Goal: Task Accomplishment & Management: Manage account settings

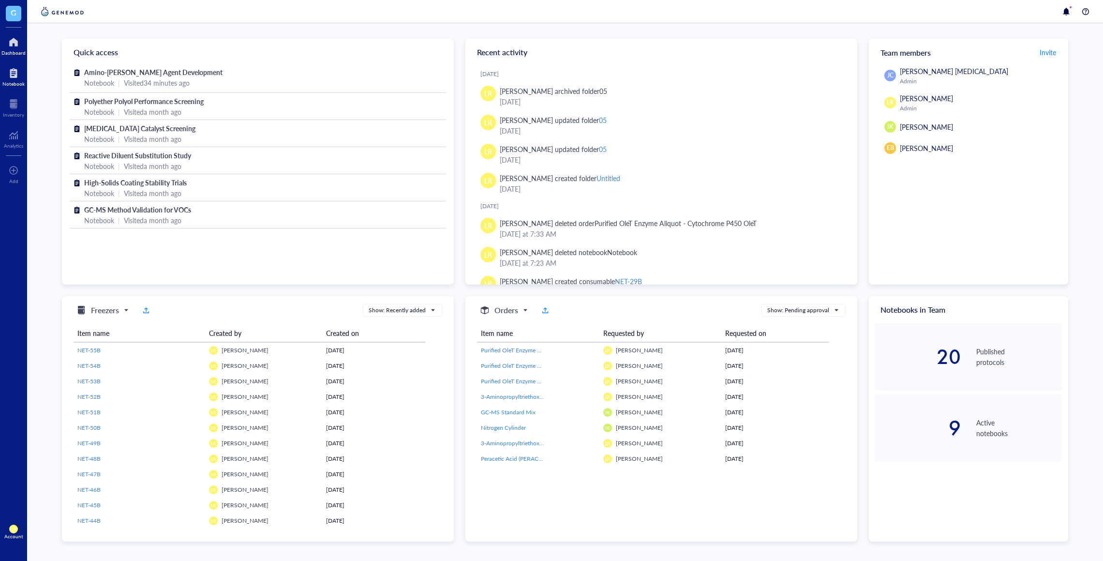
click at [17, 75] on div at bounding box center [13, 72] width 22 height 15
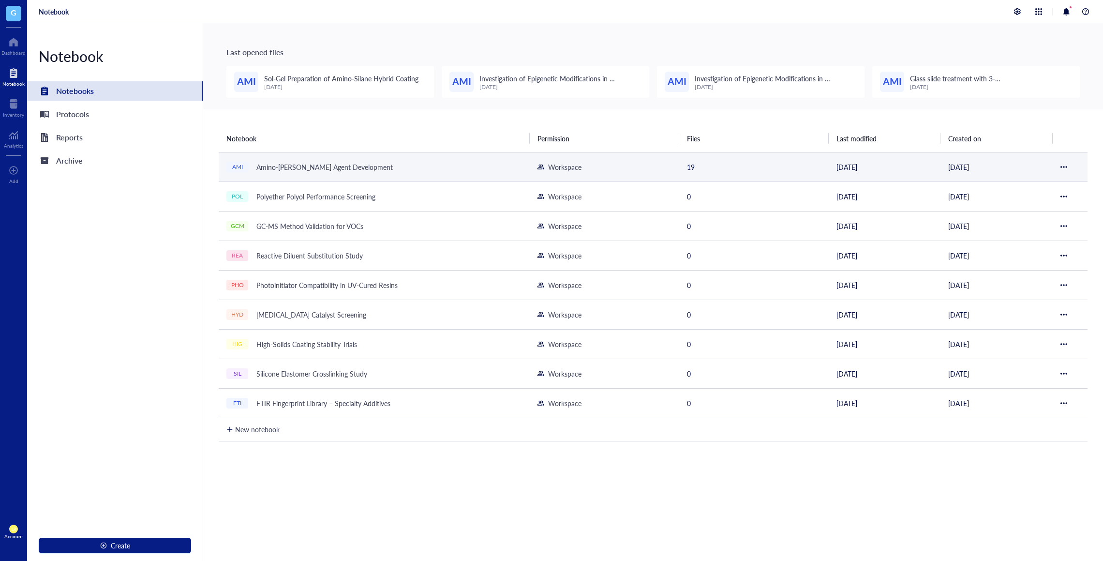
click at [470, 161] on td "AMI Amino-[PERSON_NAME] Agent Development" at bounding box center [374, 167] width 311 height 30
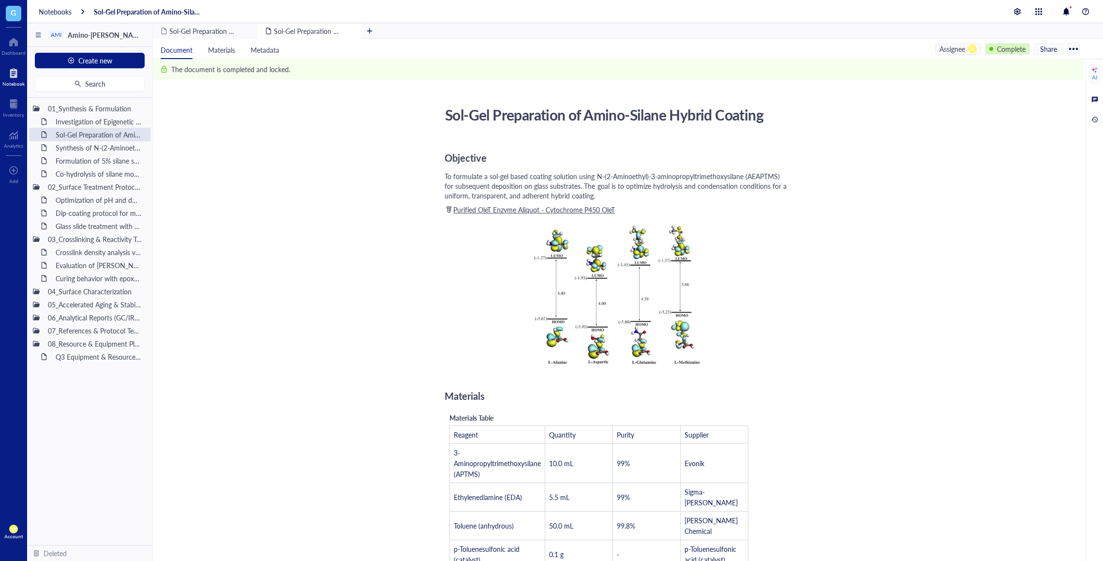
click at [1001, 52] on div "Complete" at bounding box center [1011, 49] width 29 height 11
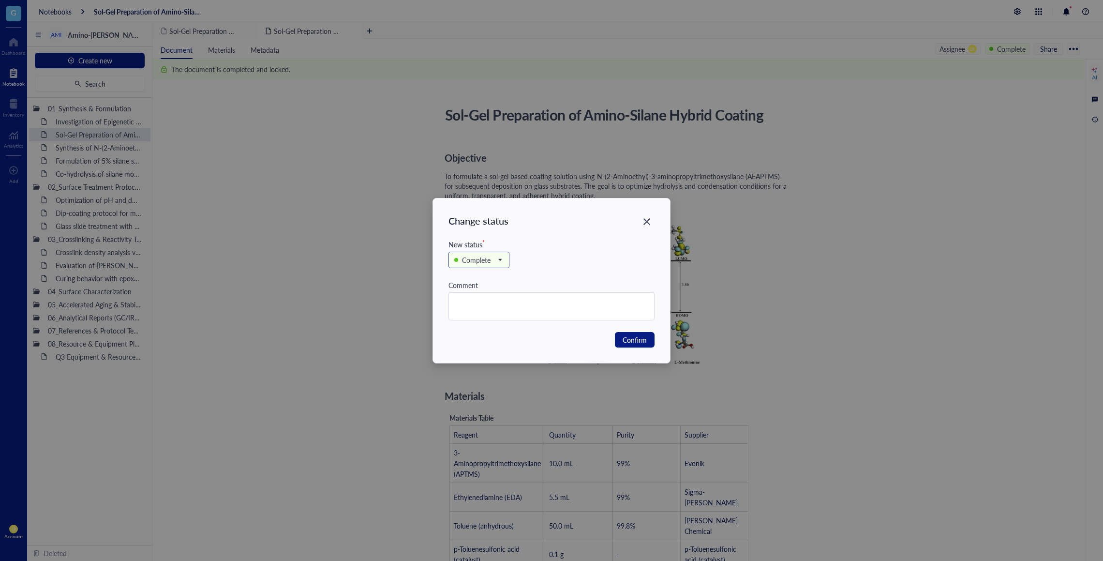
click at [481, 261] on div "Complete" at bounding box center [476, 260] width 29 height 11
click at [481, 304] on div "In review" at bounding box center [476, 308] width 27 height 11
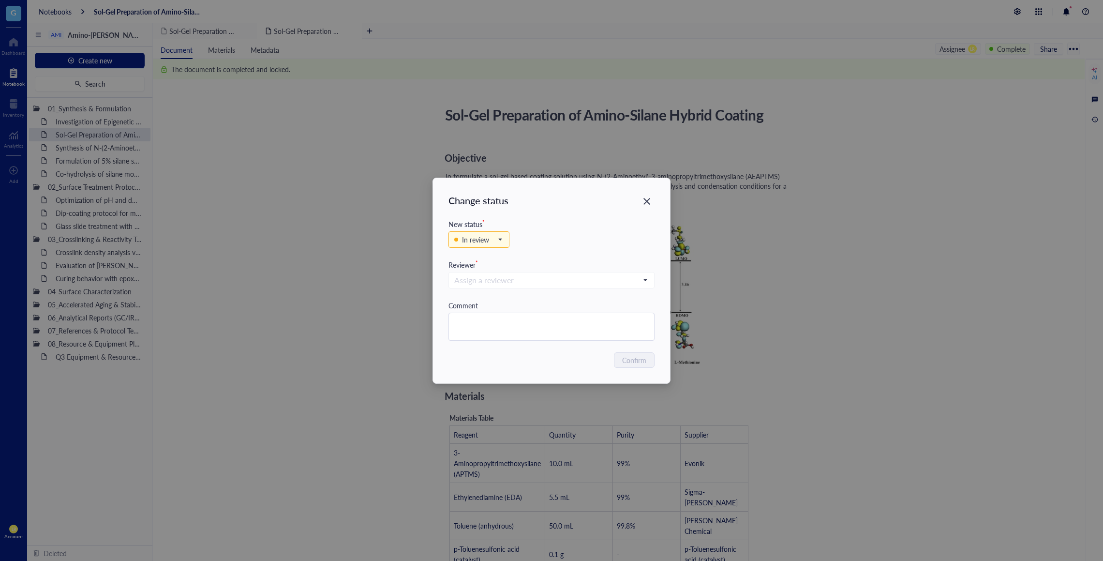
click at [602, 361] on div "Confirm" at bounding box center [552, 359] width 207 height 15
click at [586, 319] on textarea at bounding box center [552, 326] width 206 height 27
type textarea "s"
type textarea "r"
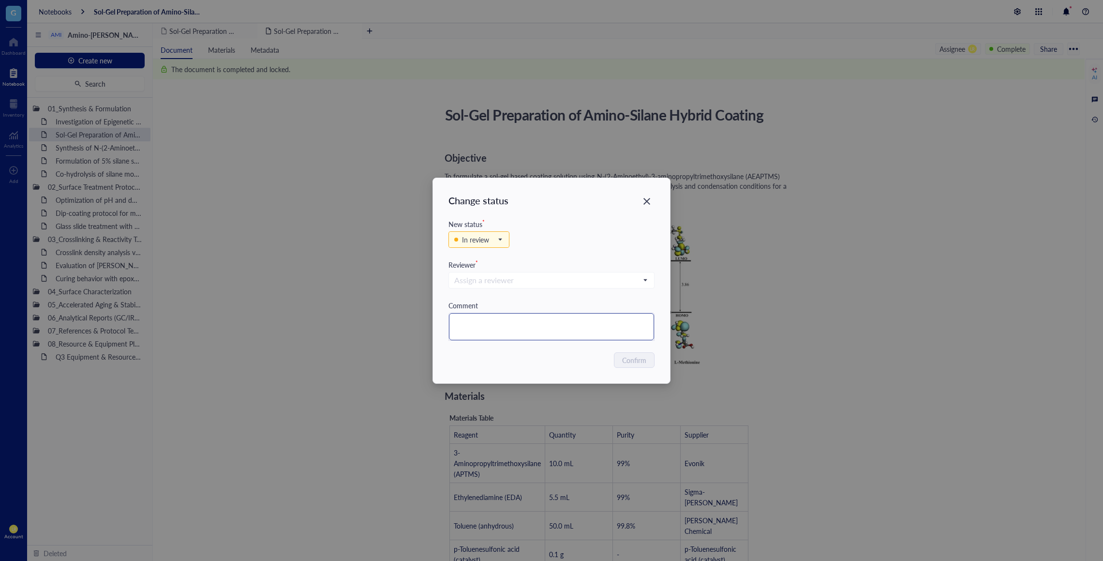
type textarea "r"
type textarea "re"
type textarea "red"
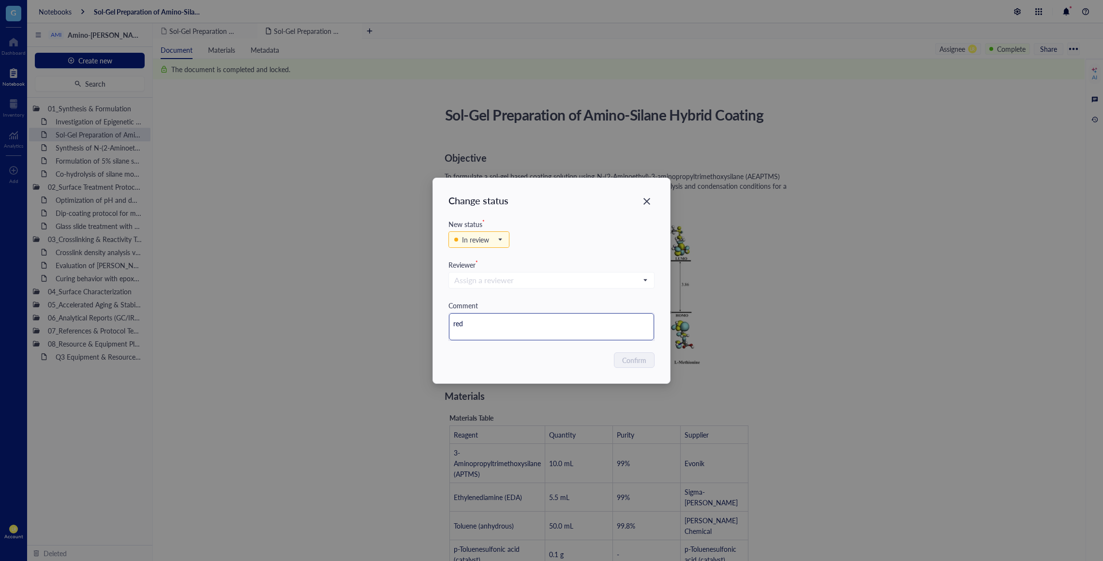
type textarea "redo"
type textarea "red"
type textarea "re"
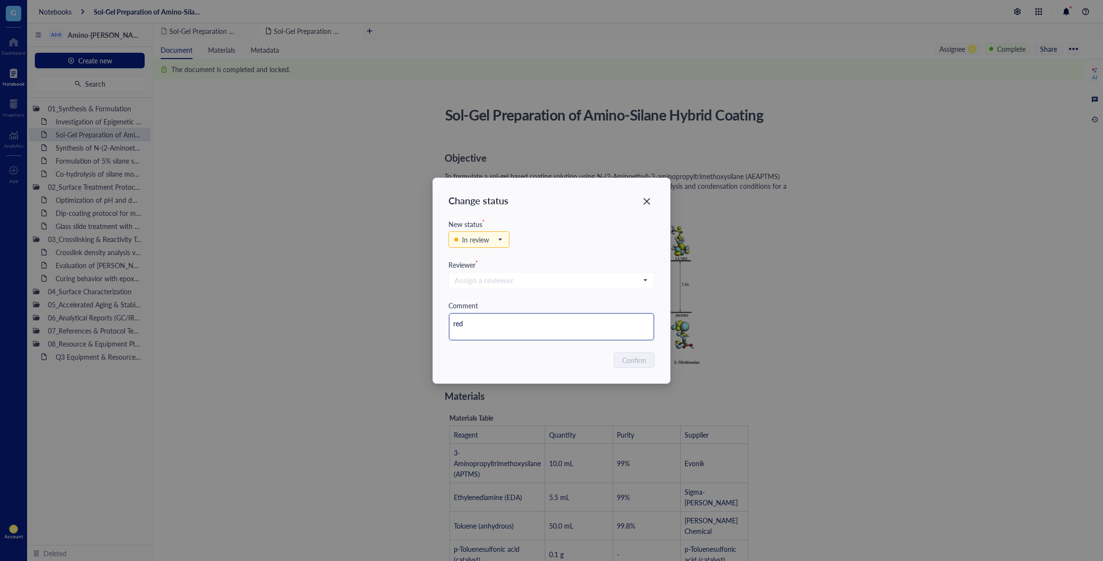
type textarea "re"
type textarea "rew"
type textarea "rewo"
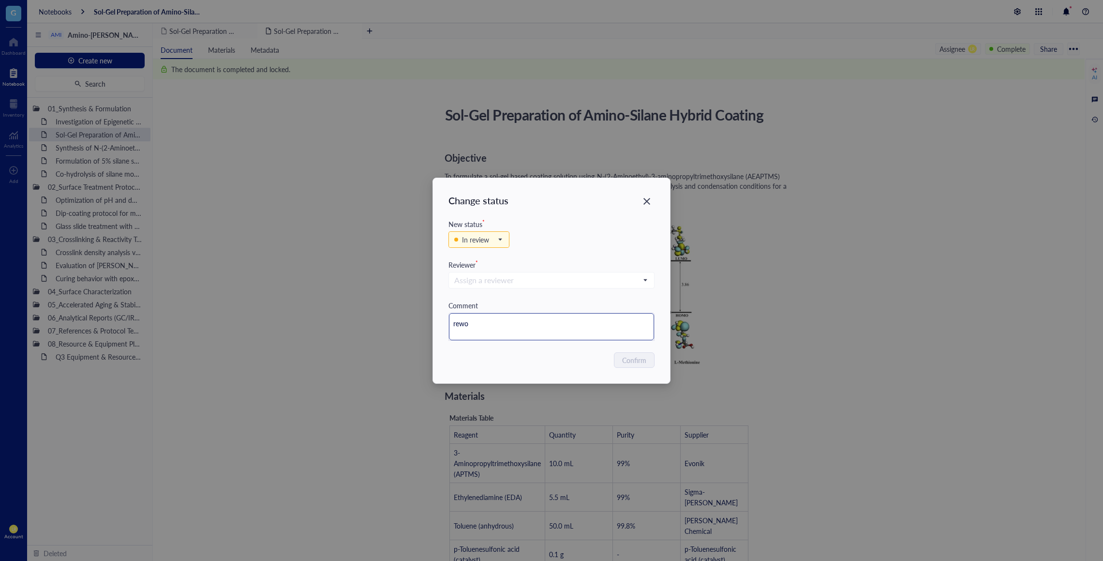
type textarea "rewor"
type textarea "rework"
click at [585, 374] on div "Change status New status * In review Backlog In progress In review Complete Rev…" at bounding box center [552, 280] width 238 height 205
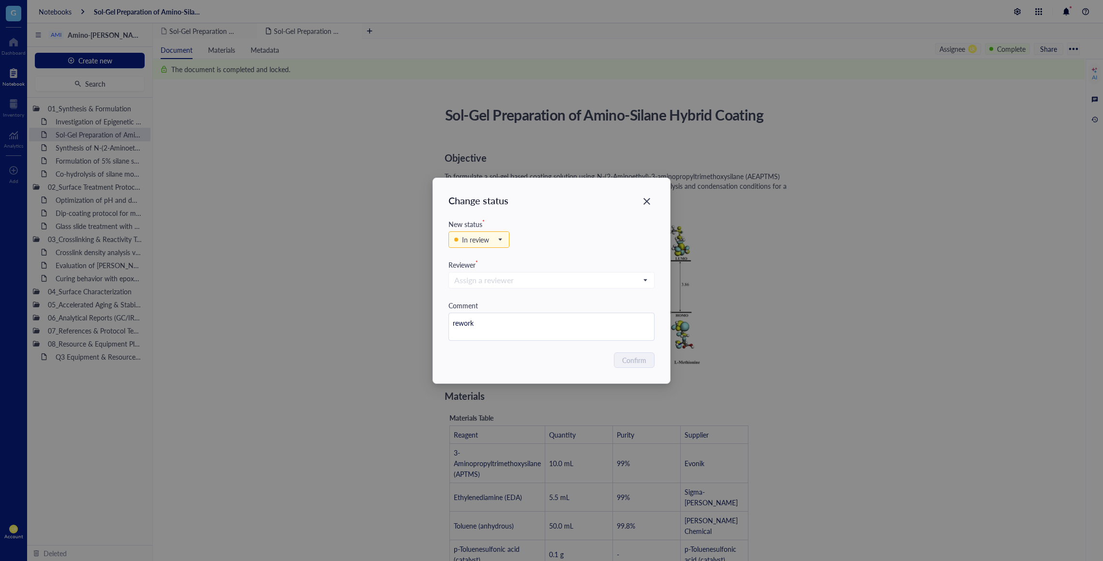
click at [585, 298] on div "Assign a reviewer" at bounding box center [552, 285] width 207 height 30
click at [504, 246] on div "In review" at bounding box center [479, 239] width 60 height 15
click at [489, 271] on div "In progress" at bounding box center [479, 272] width 33 height 11
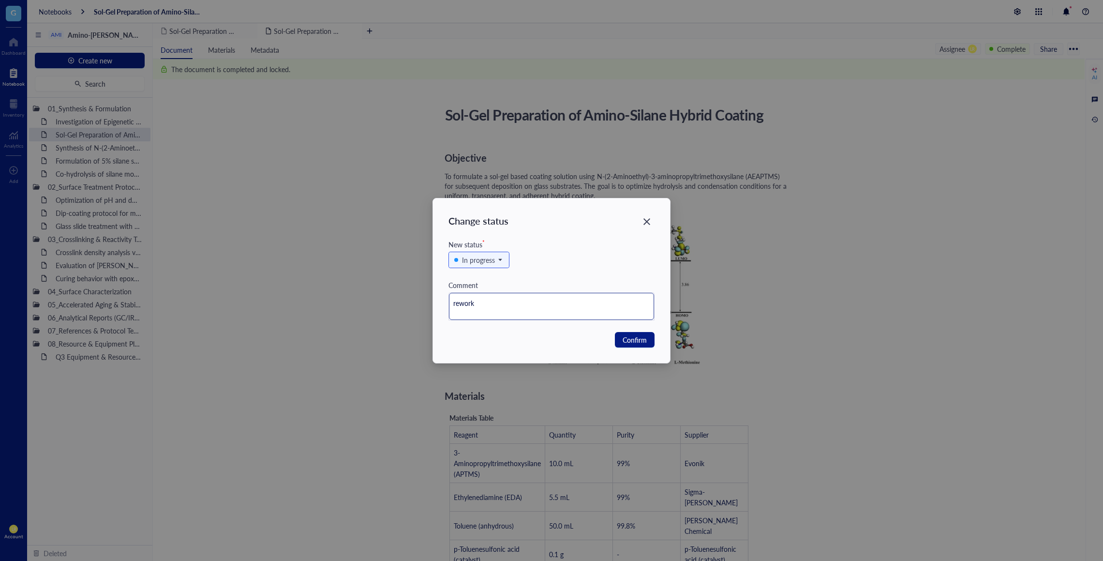
drag, startPoint x: 600, startPoint y: 296, endPoint x: 380, endPoint y: 295, distance: 219.7
click at [380, 295] on div "Change status New status * In progress Backlog In progress In review Complete C…" at bounding box center [551, 280] width 1103 height 561
drag, startPoint x: 488, startPoint y: 310, endPoint x: 447, endPoint y: 308, distance: 40.7
click at [447, 308] on div "Change status New status * In progress Backlog In progress In review Complete C…" at bounding box center [552, 280] width 238 height 165
type textarea "rewor"
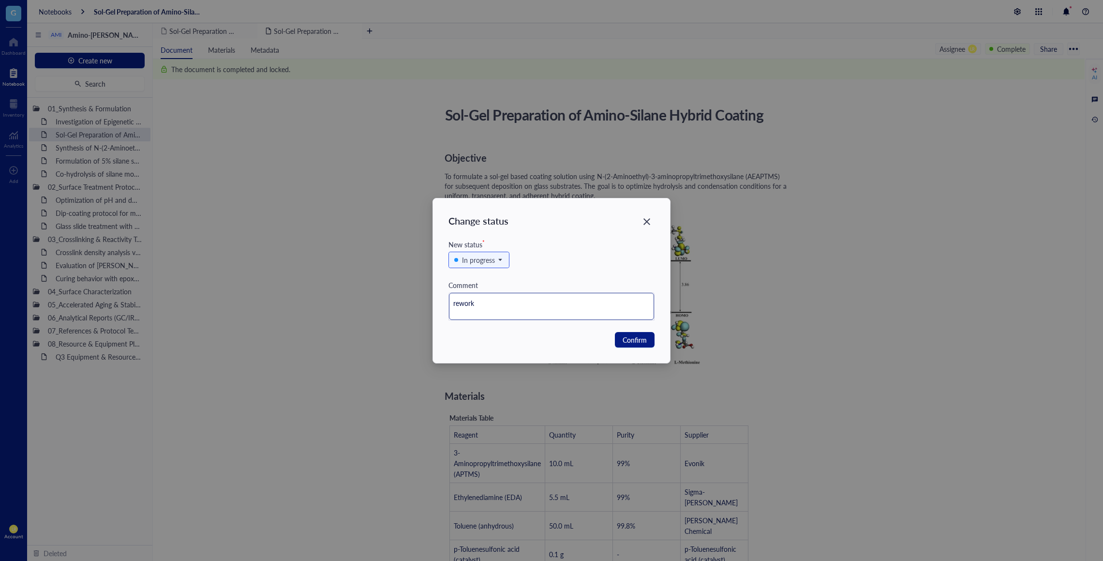
type textarea "rewor"
type textarea "rewo"
type textarea "rew"
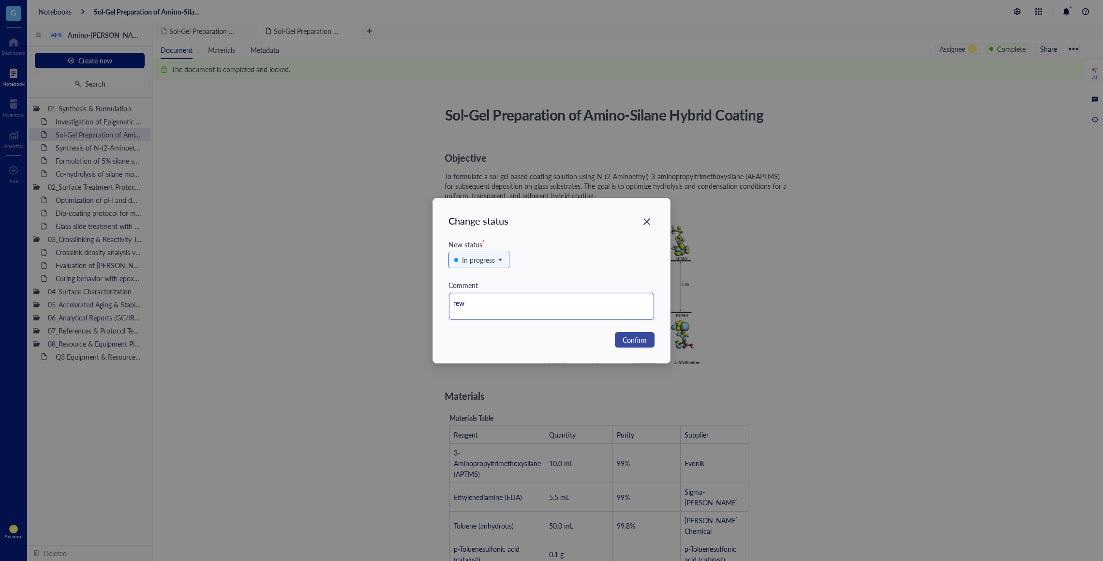
type textarea "re"
type textarea "r"
click at [641, 343] on span "Confirm" at bounding box center [635, 339] width 24 height 11
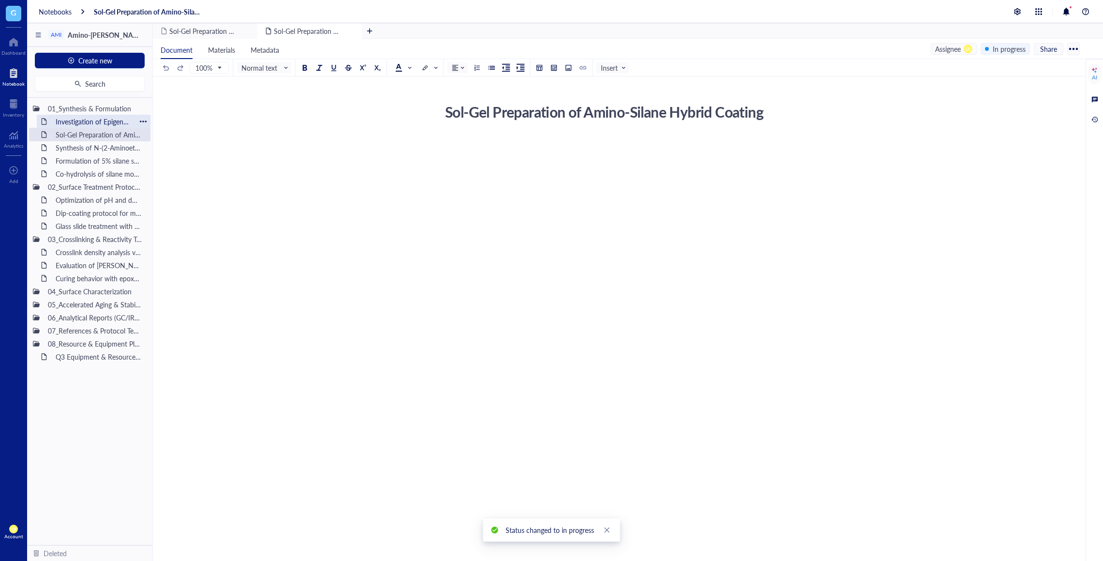
click at [89, 119] on div "Investigation of Epigenetic Modifications in [MEDICAL_DATA] Tumor Samplesitled" at bounding box center [93, 122] width 85 height 14
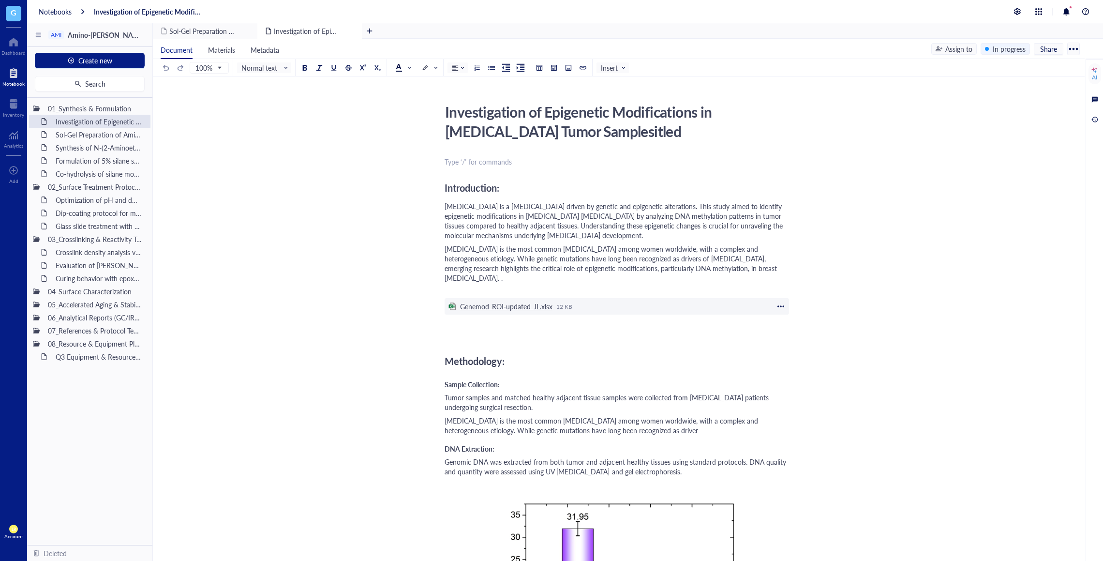
click at [527, 302] on div "Genemod_ROI-updated_JL.xlsx" at bounding box center [506, 306] width 92 height 9
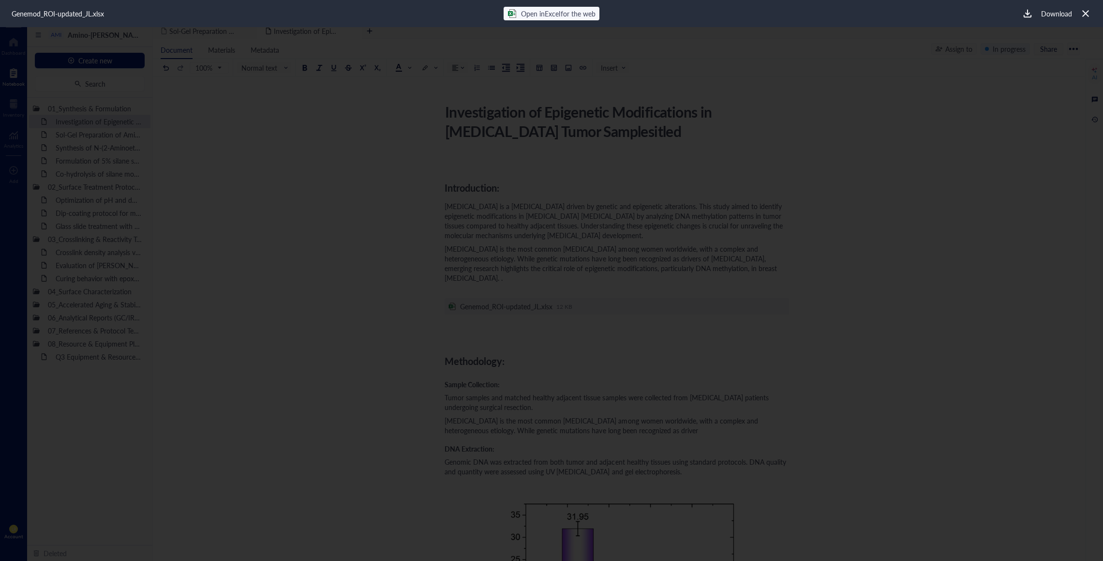
click at [557, 9] on span "Open in Excel for the web" at bounding box center [558, 14] width 74 height 10
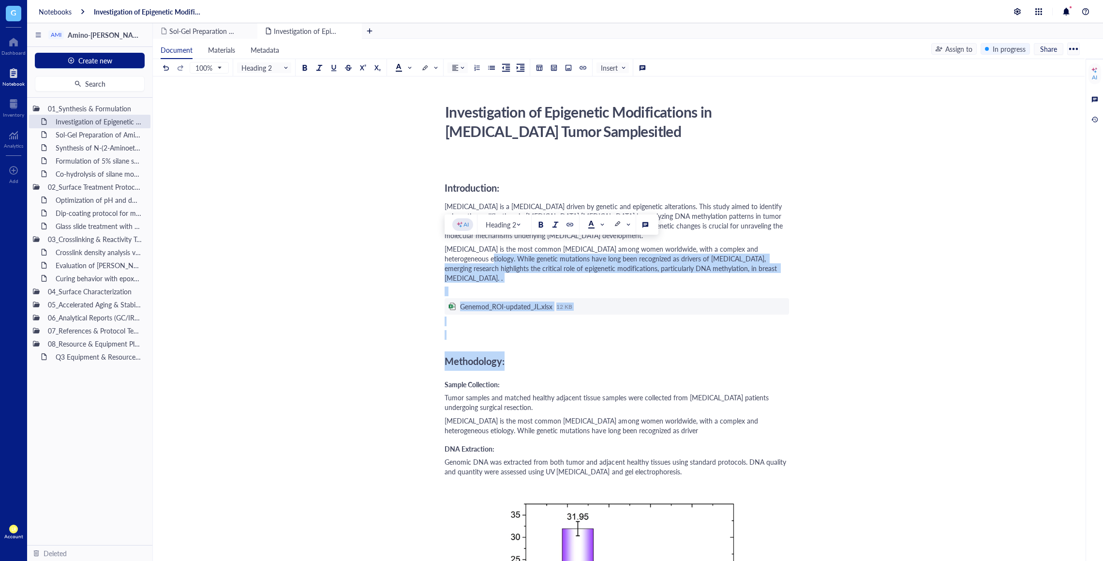
drag, startPoint x: 445, startPoint y: 255, endPoint x: 581, endPoint y: 344, distance: 161.6
copy div "While genetic mutations have long been recognized as drivers of [MEDICAL_DATA],…"
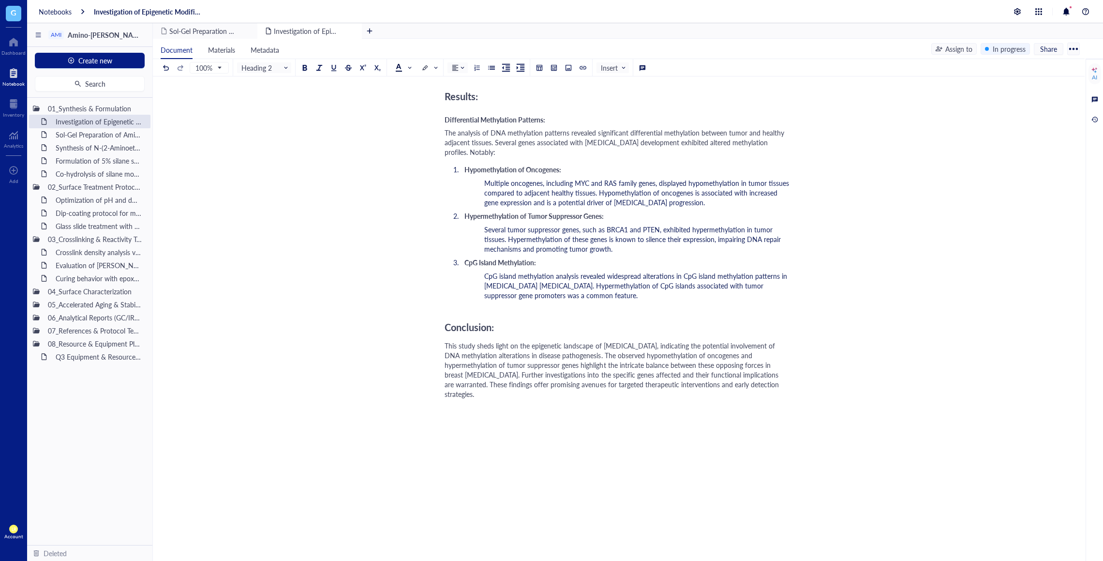
scroll to position [759, 0]
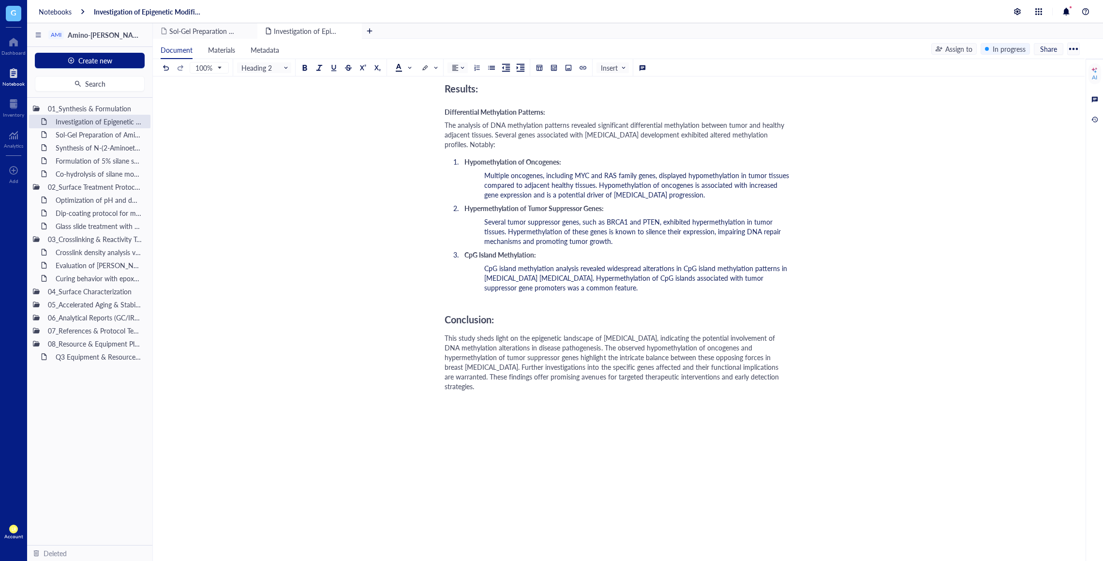
click at [601, 389] on div "﻿ Introduction: [MEDICAL_DATA] is a [MEDICAL_DATA] driven by genetic and epigen…" at bounding box center [617, 2] width 345 height 1212
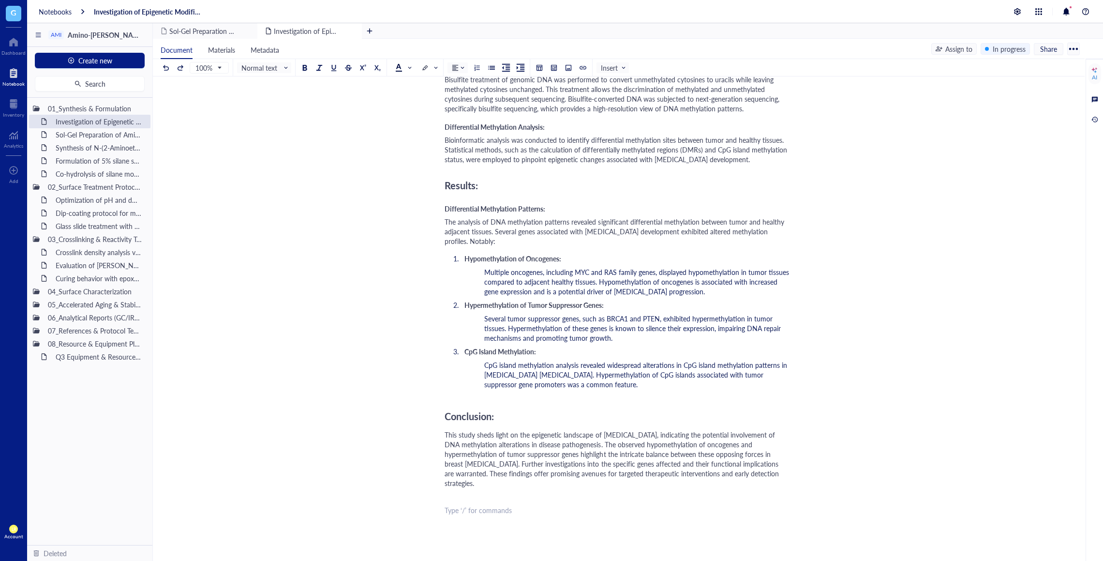
scroll to position [446, 0]
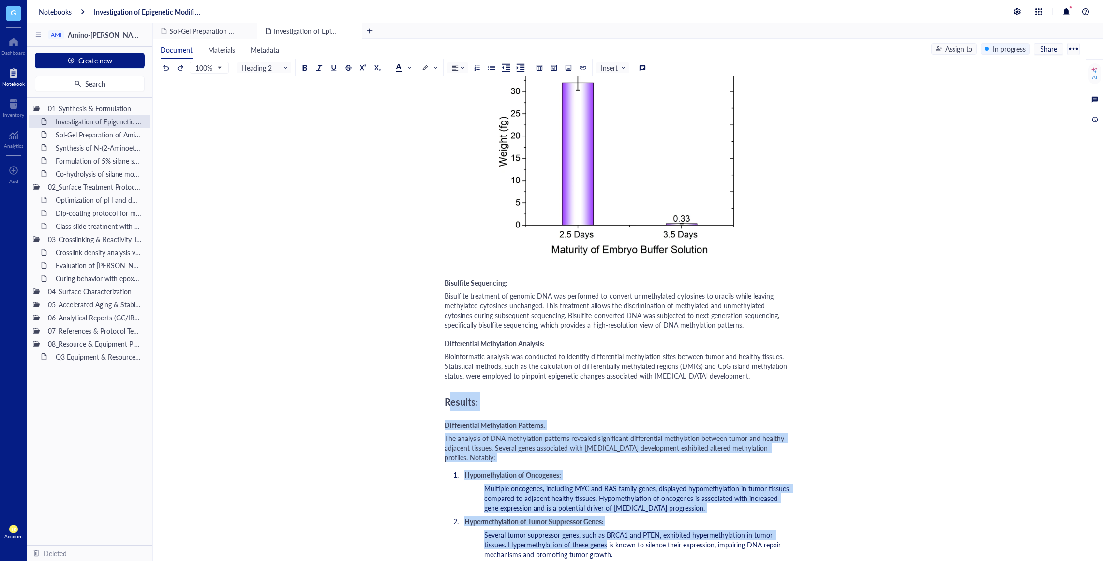
drag, startPoint x: 448, startPoint y: 394, endPoint x: 606, endPoint y: 522, distance: 203.7
click at [606, 522] on div "﻿ Introduction: [MEDICAL_DATA] is a [MEDICAL_DATA] driven by genetic and epigen…" at bounding box center [617, 315] width 345 height 1212
copy div "esults: Differential Methylation Patterns: The analysis of DNA methylation patt…"
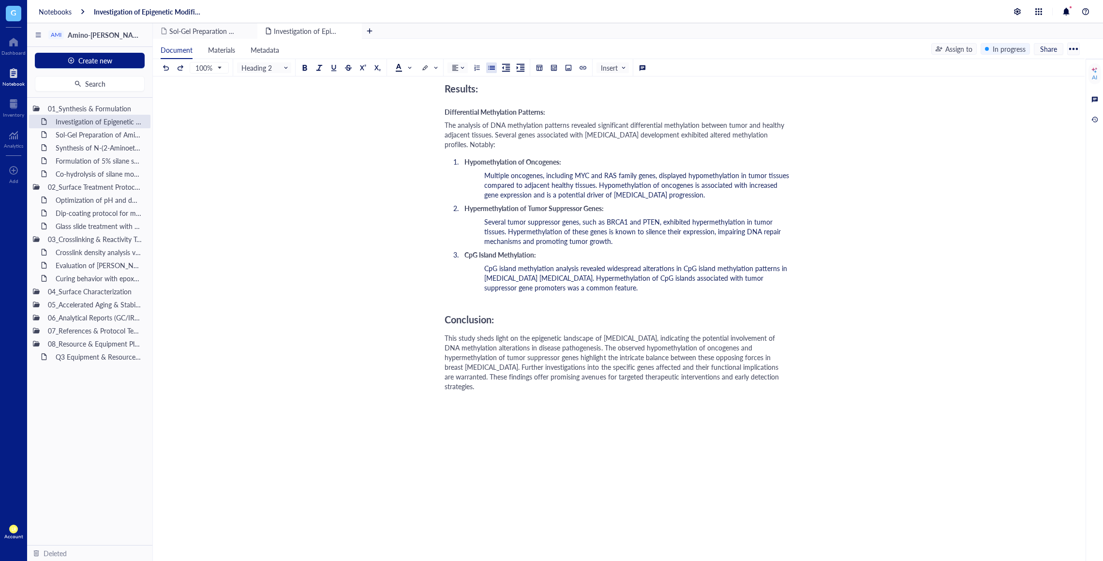
click at [606, 522] on div "﻿ Introduction: [MEDICAL_DATA] is a [MEDICAL_DATA] driven by genetic and epigen…" at bounding box center [617, 2] width 345 height 1212
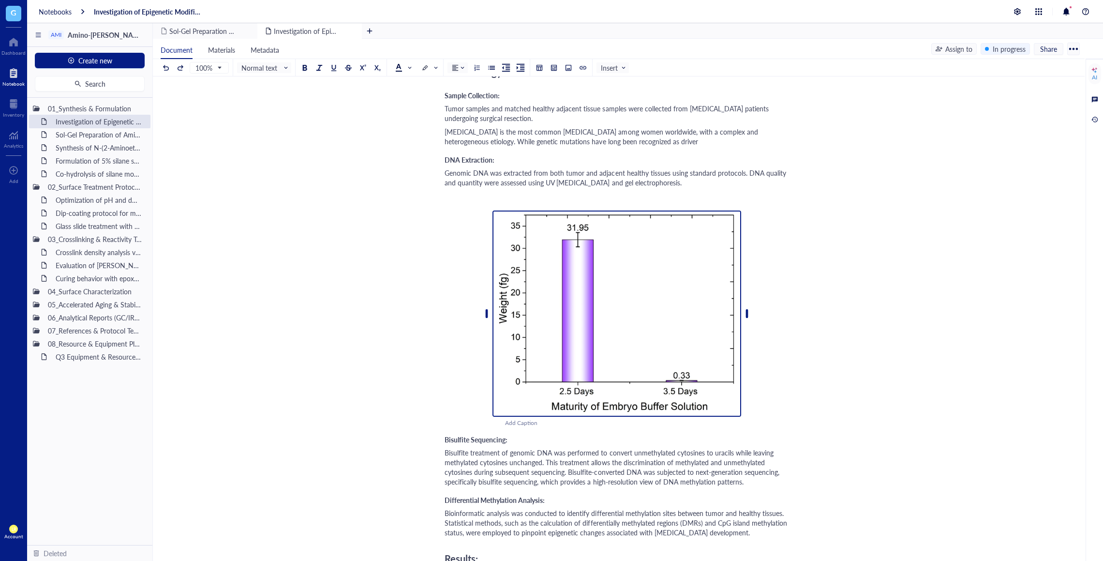
scroll to position [271, 0]
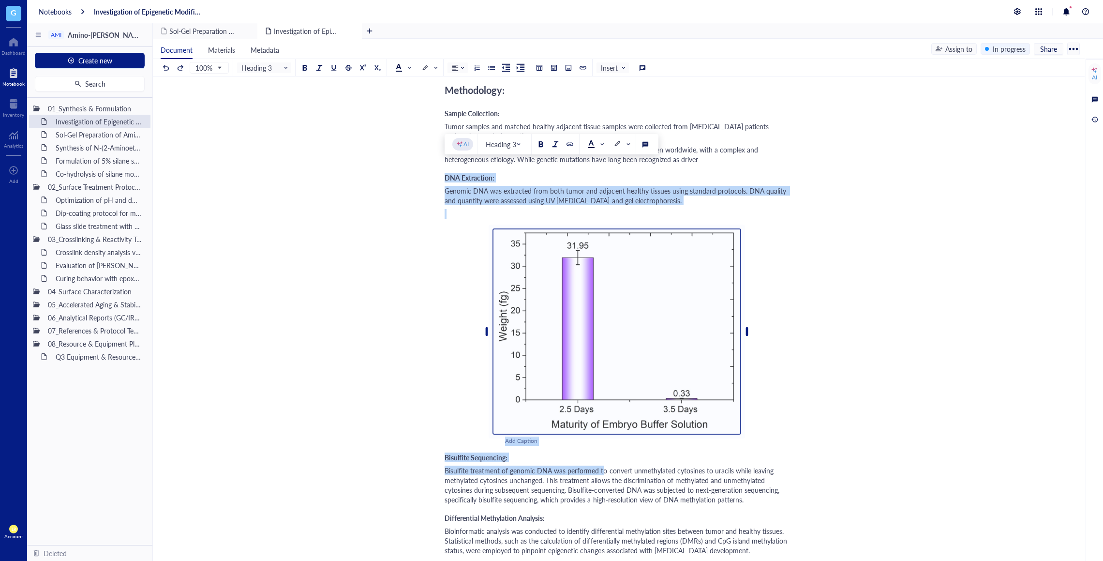
drag, startPoint x: 446, startPoint y: 171, endPoint x: 602, endPoint y: 464, distance: 332.3
click at [602, 464] on div "﻿ Introduction: [MEDICAL_DATA] is a [MEDICAL_DATA] driven by genetic and epigen…" at bounding box center [617, 490] width 345 height 1212
copy div "DNA Extraction: Genomic DNA was extracted from both tumor and adjacent healthy …"
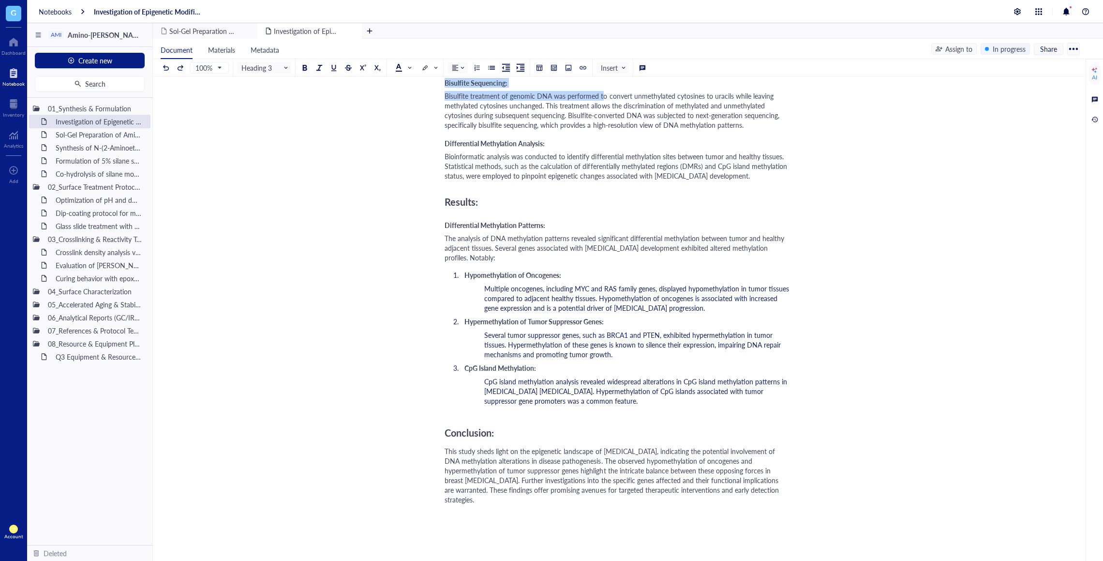
scroll to position [759, 0]
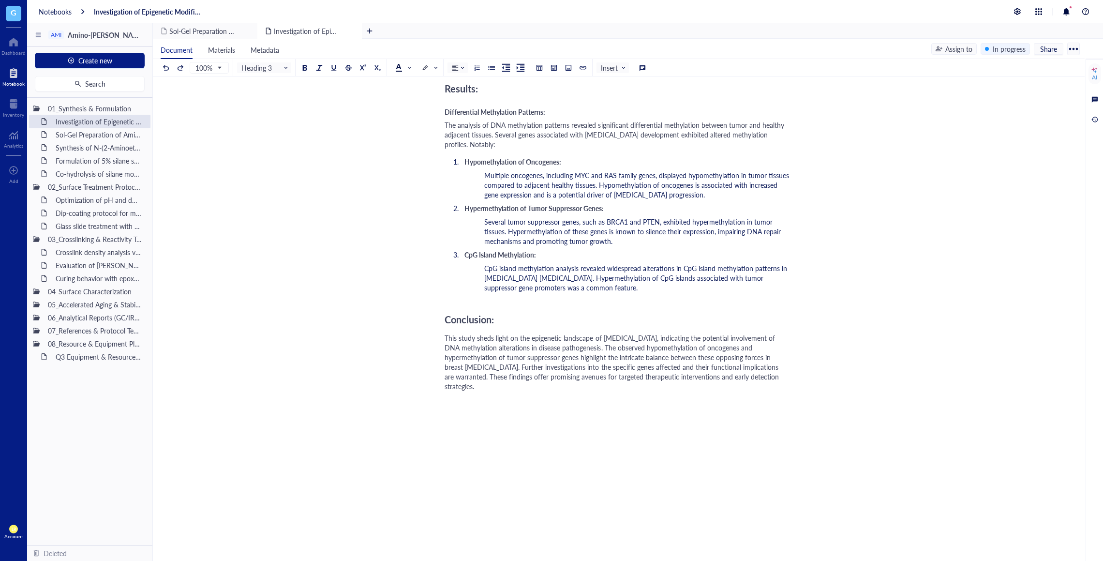
click at [602, 464] on div "﻿ Introduction: [MEDICAL_DATA] is a [MEDICAL_DATA] driven by genetic and epigen…" at bounding box center [617, 2] width 345 height 1212
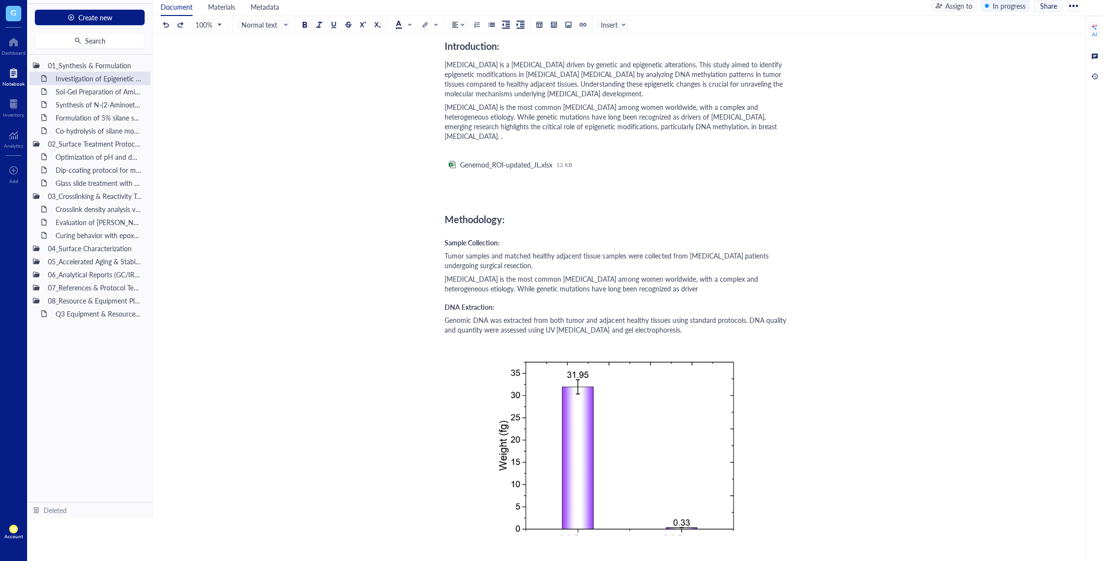
scroll to position [91, 0]
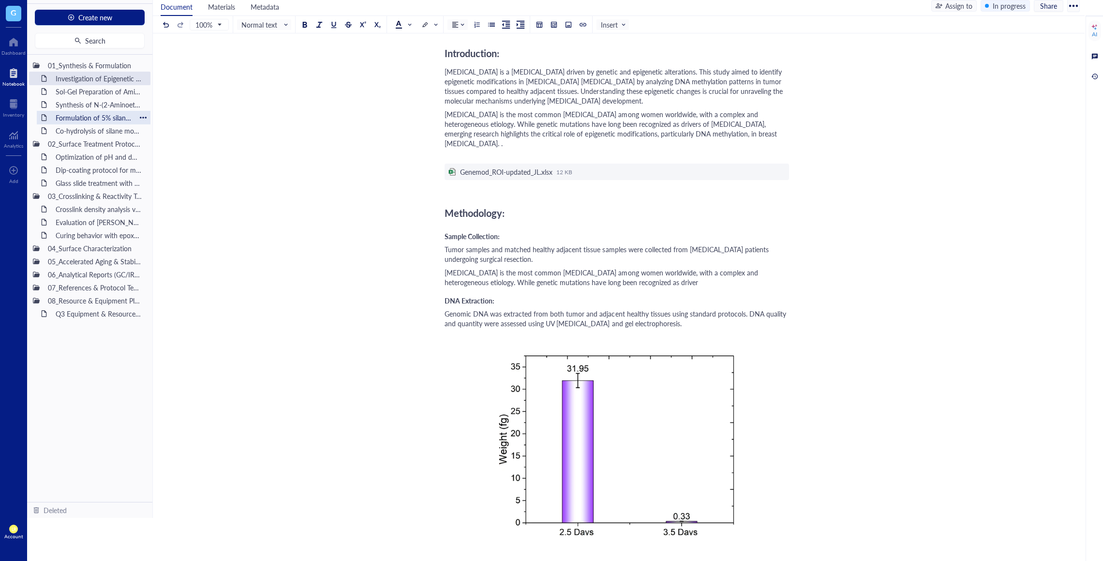
click at [91, 117] on div "Formulation of 5% silane solution in [MEDICAL_DATA]" at bounding box center [93, 118] width 85 height 14
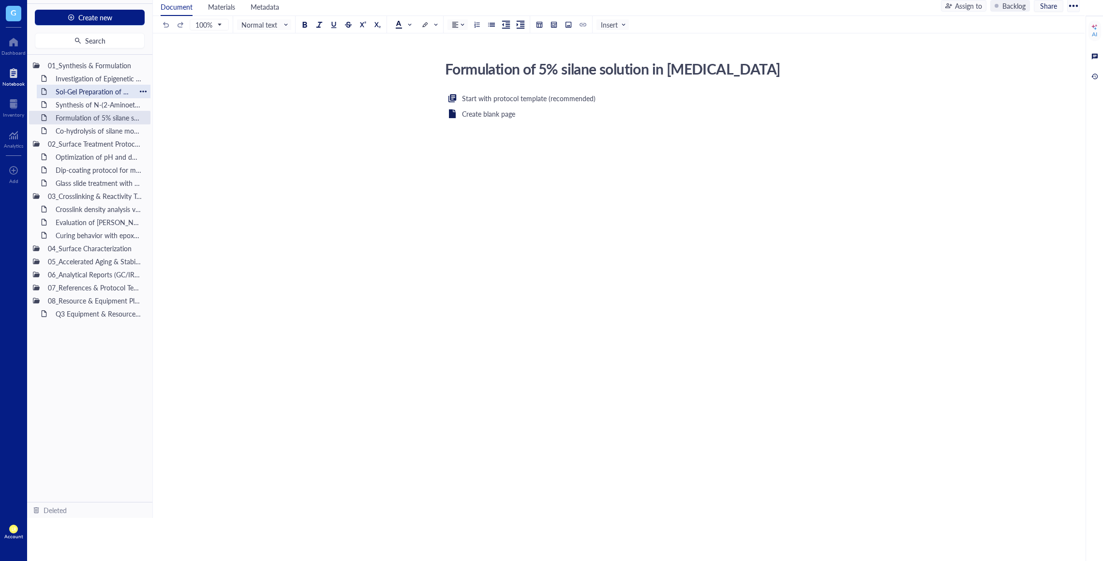
click at [107, 90] on div "Sol-Gel Preparation of Amino-Silane Hybrid Coating" at bounding box center [93, 92] width 85 height 14
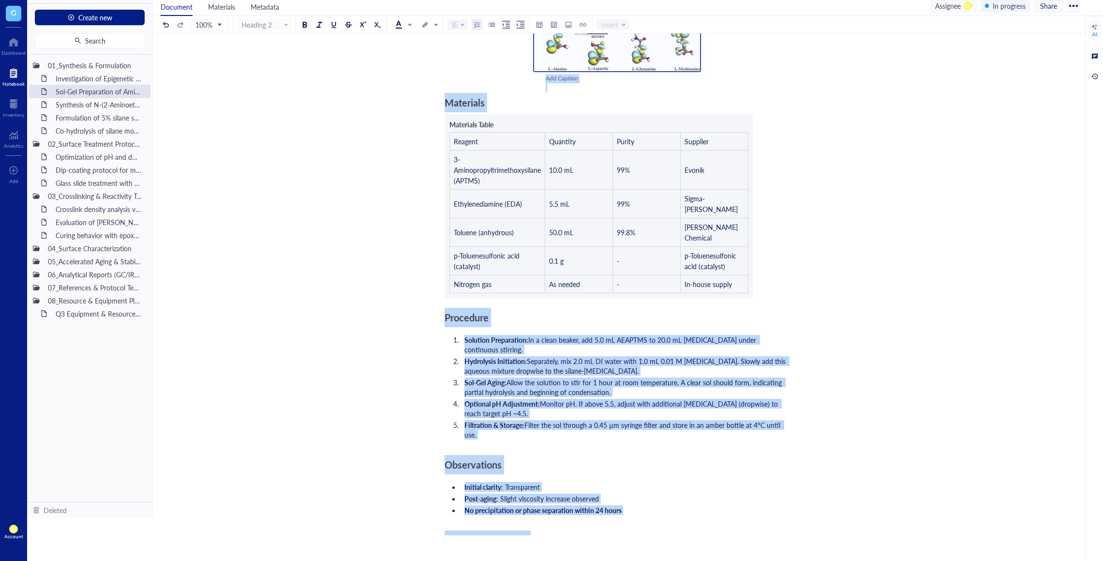
drag, startPoint x: 449, startPoint y: 146, endPoint x: 668, endPoint y: 549, distance: 459.1
click at [668, 549] on div "Notebooks Sol-Gel Preparation of Amino-Silane Hybrid Coating AMI Amino-Silane C…" at bounding box center [565, 280] width 1076 height 561
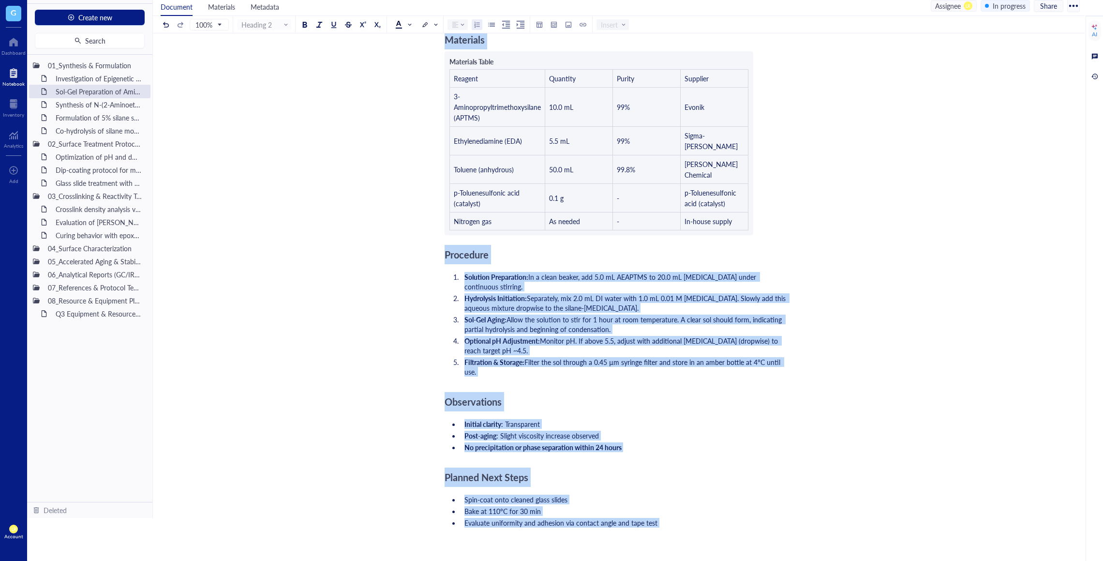
copy div "loremi, dolorsitame, con adipisci elitse doeiusm. ﻿ Temporin UtlA Etdolo Magnaa…"
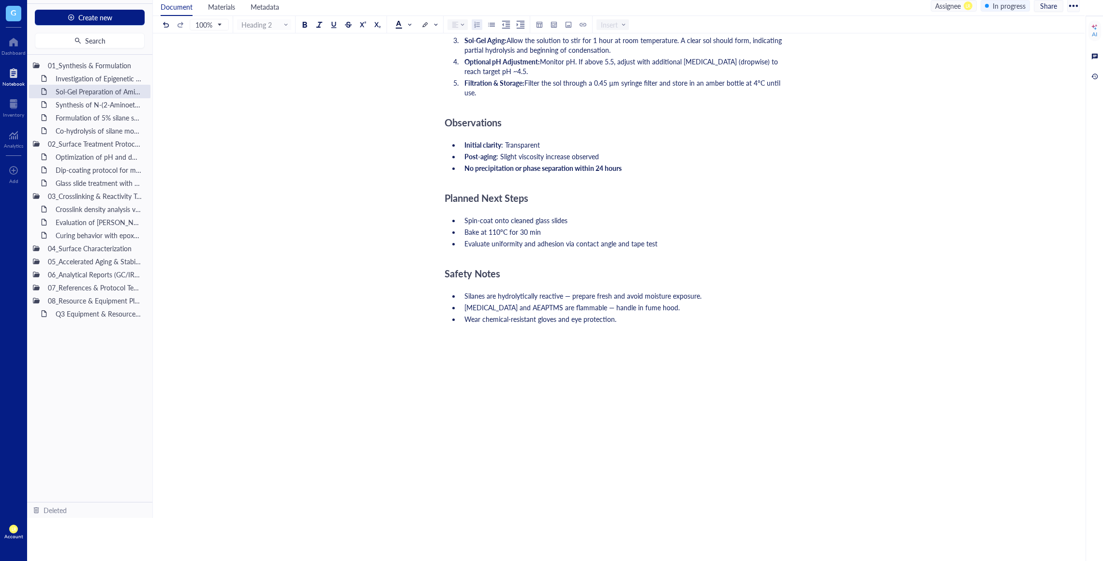
click at [726, 372] on div "Objective To formulate a sol-gel based coating solution using N-(2-Aminoethyl)-…" at bounding box center [617, 35] width 345 height 1065
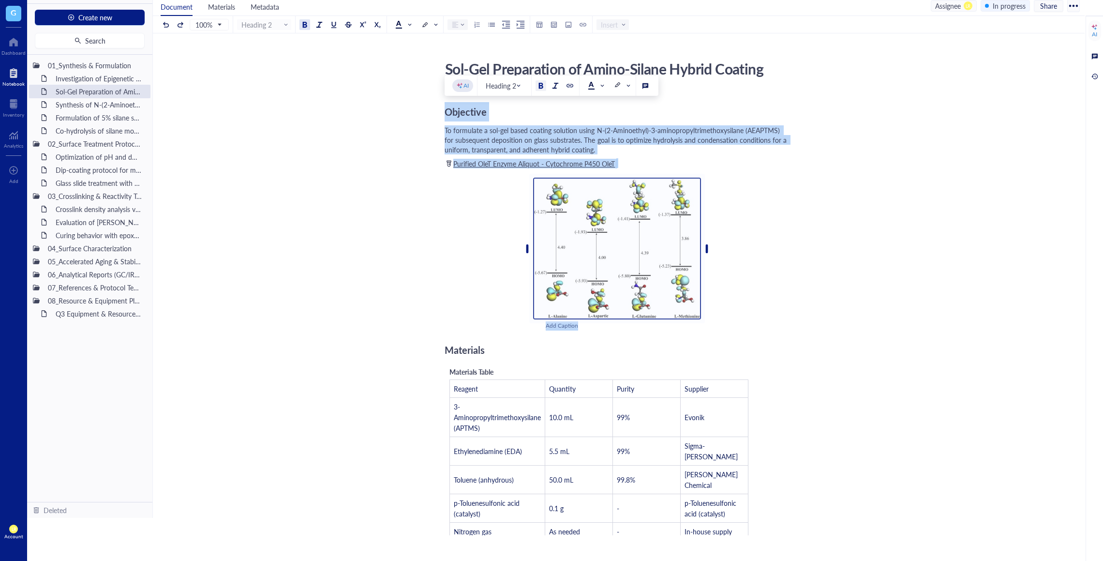
drag, startPoint x: 444, startPoint y: 110, endPoint x: 675, endPoint y: 332, distance: 320.3
copy div "Objective To formulate a sol-gel based coating solution using N-(2-Aminoethyl)-…"
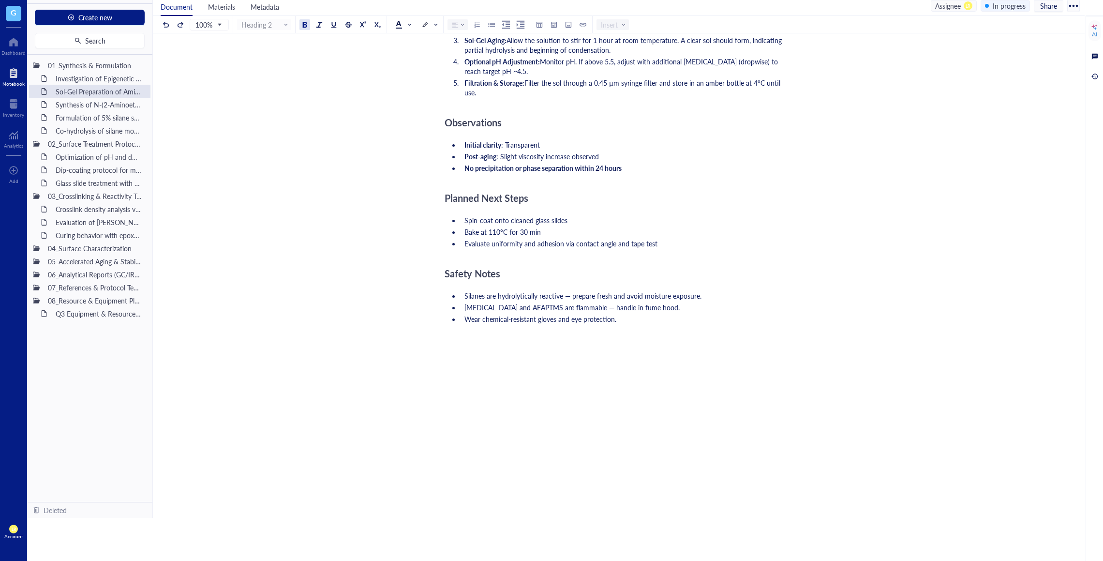
click at [675, 332] on div "Objective To formulate a sol-gel based coating solution using N-(2-Aminoethyl)-…" at bounding box center [617, 35] width 345 height 1065
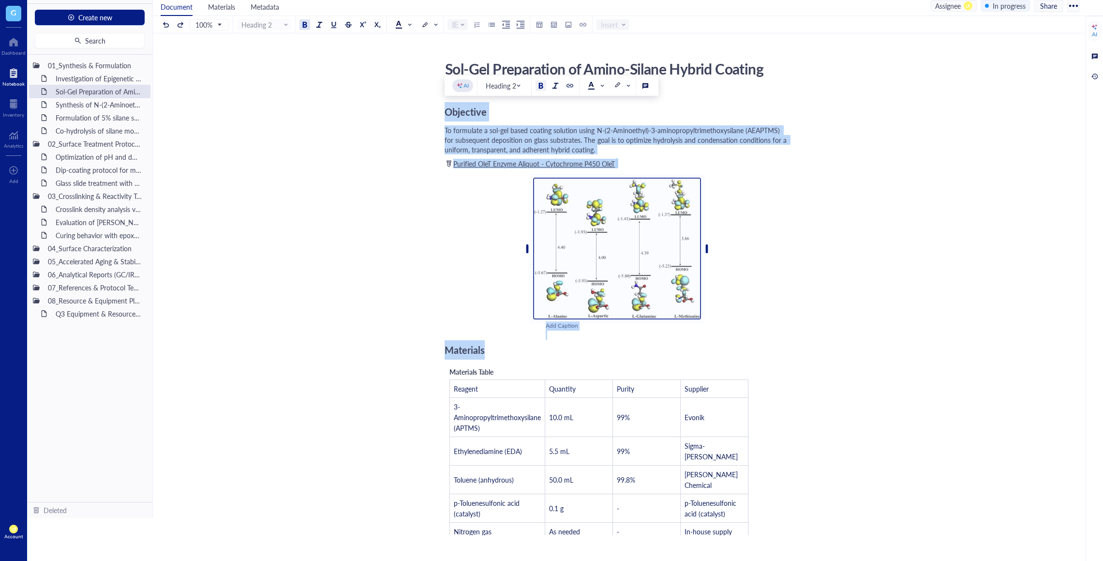
drag, startPoint x: 445, startPoint y: 111, endPoint x: 741, endPoint y: 350, distance: 379.9
copy div "Objective To formulate a sol-gel based coating solution using N-(2-Aminoethyl)-…"
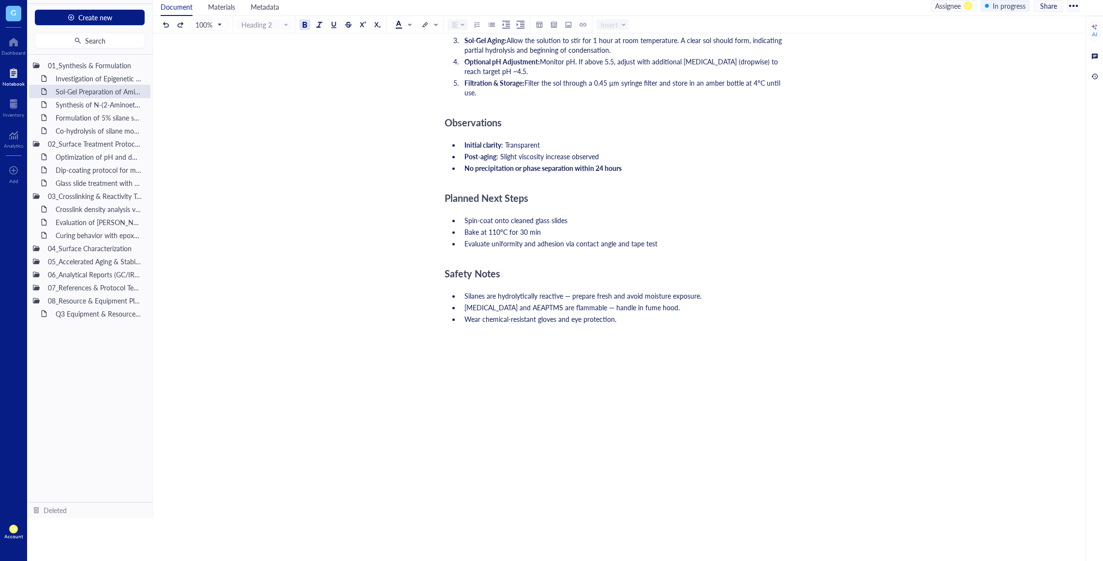
click at [741, 382] on div "﻿" at bounding box center [617, 387] width 345 height 10
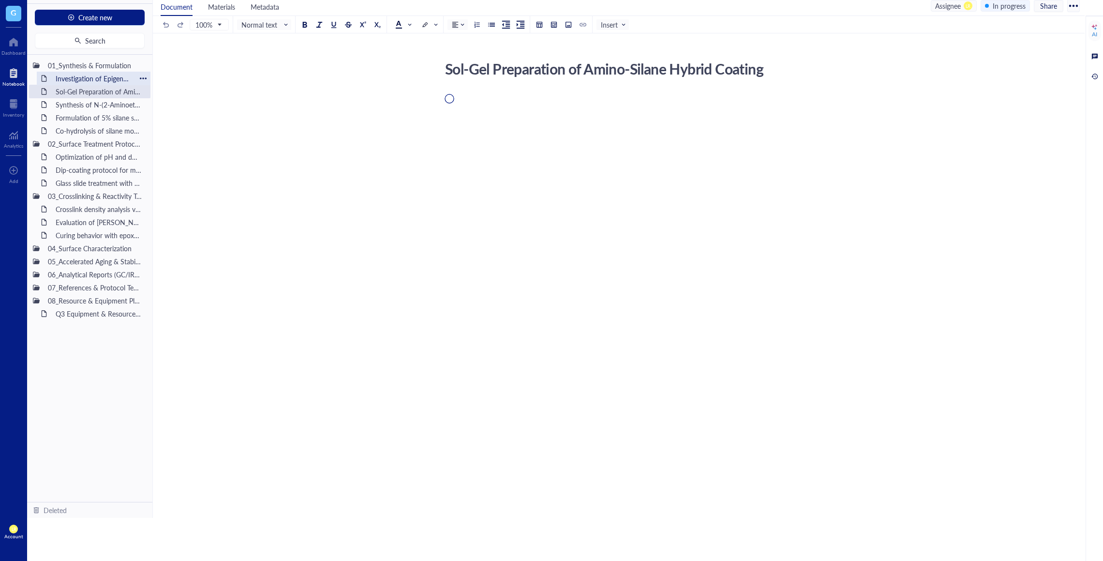
click at [85, 75] on div "Investigation of Epigenetic Modifications in [MEDICAL_DATA] Tumor Samplesitled" at bounding box center [93, 79] width 85 height 14
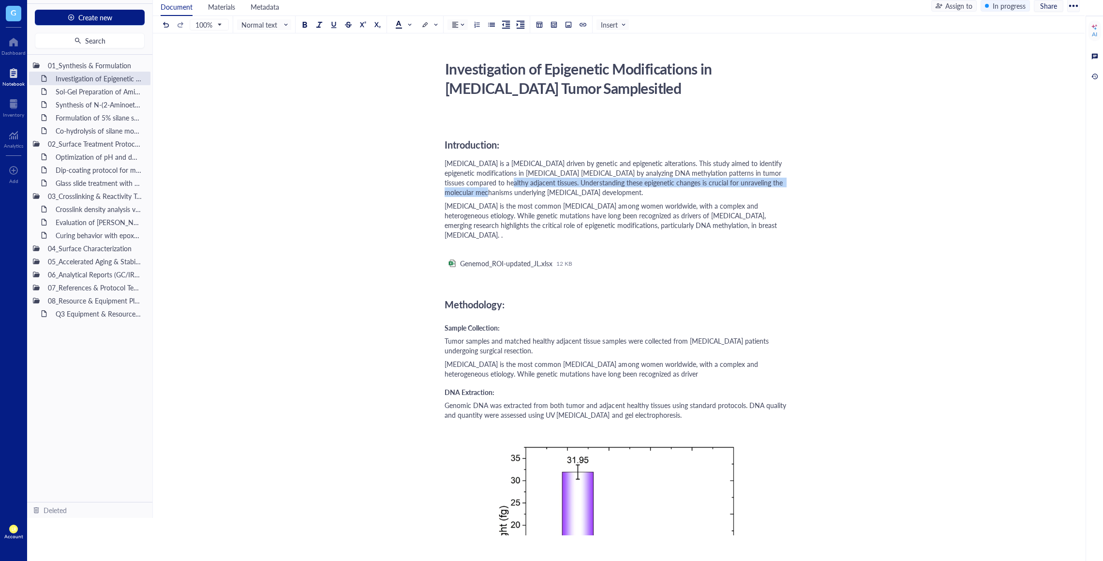
click at [486, 187] on span "[MEDICAL_DATA] is a [MEDICAL_DATA] driven by genetic and epigenetic alterations…" at bounding box center [615, 177] width 340 height 39
click at [484, 212] on span "[MEDICAL_DATA] is the most common [MEDICAL_DATA] among women worldwide, with a …" at bounding box center [612, 220] width 334 height 39
click at [553, 243] on div at bounding box center [617, 248] width 345 height 10
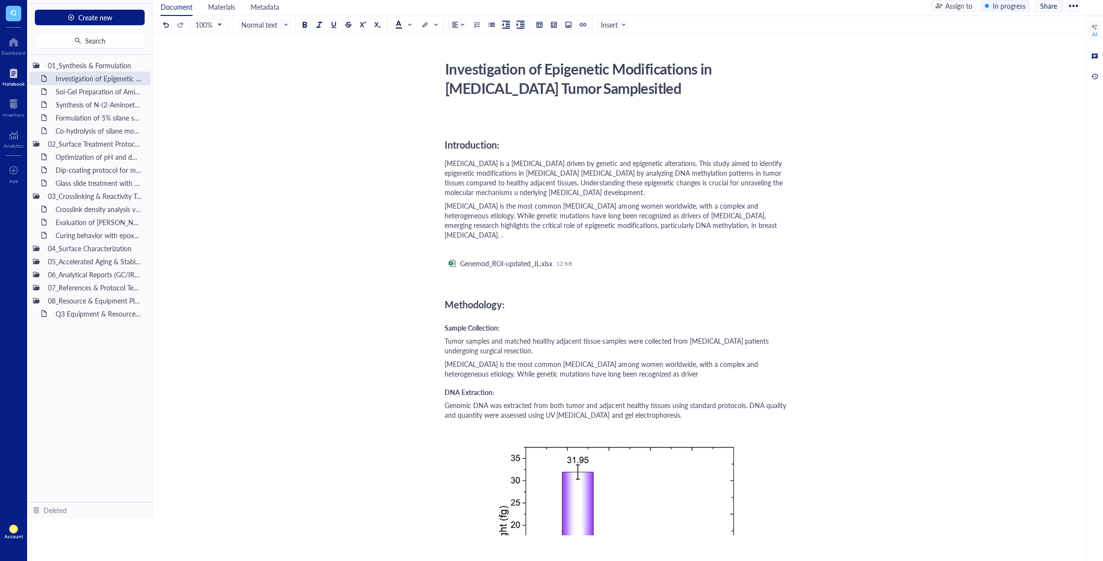
click at [584, 225] on span "[MEDICAL_DATA] is the most common [MEDICAL_DATA] among women worldwide, with a …" at bounding box center [612, 220] width 334 height 39
click at [599, 207] on span "[MEDICAL_DATA] is the most common [MEDICAL_DATA] among women worldwide, with a …" at bounding box center [612, 220] width 334 height 39
click at [613, 195] on div "[MEDICAL_DATA] is a [MEDICAL_DATA] driven by genetic and epigenetic alterations…" at bounding box center [617, 177] width 345 height 39
click at [518, 183] on span "[MEDICAL_DATA] is a [MEDICAL_DATA] driven by genetic and epigenetic alterations…" at bounding box center [615, 177] width 340 height 39
click at [538, 259] on div "Genemod_ROI-updated_JL.xlsx" at bounding box center [506, 263] width 92 height 9
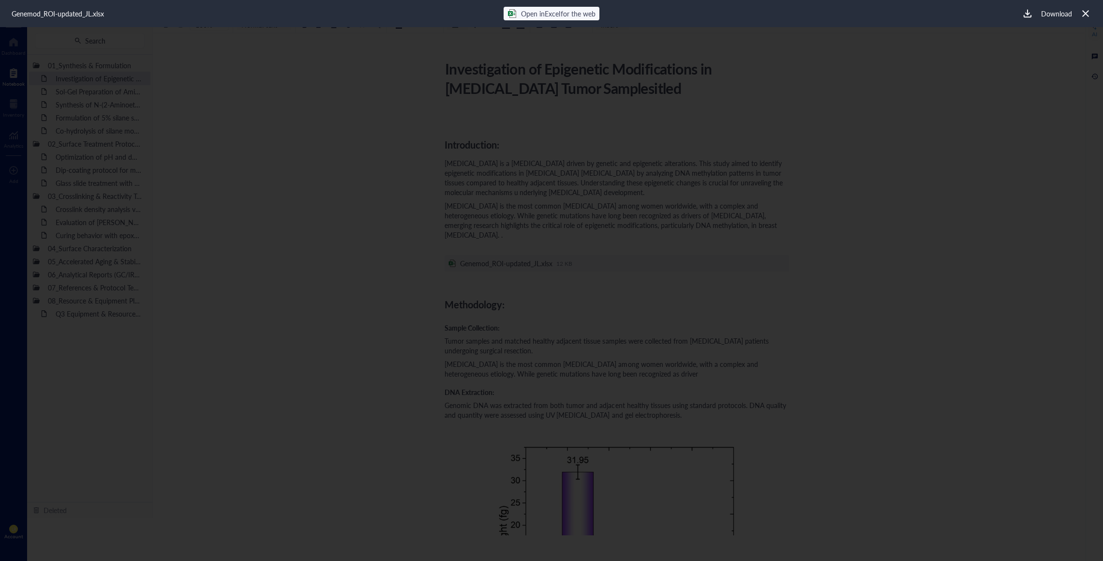
click at [570, 14] on span "Open in Excel for the web" at bounding box center [558, 14] width 74 height 10
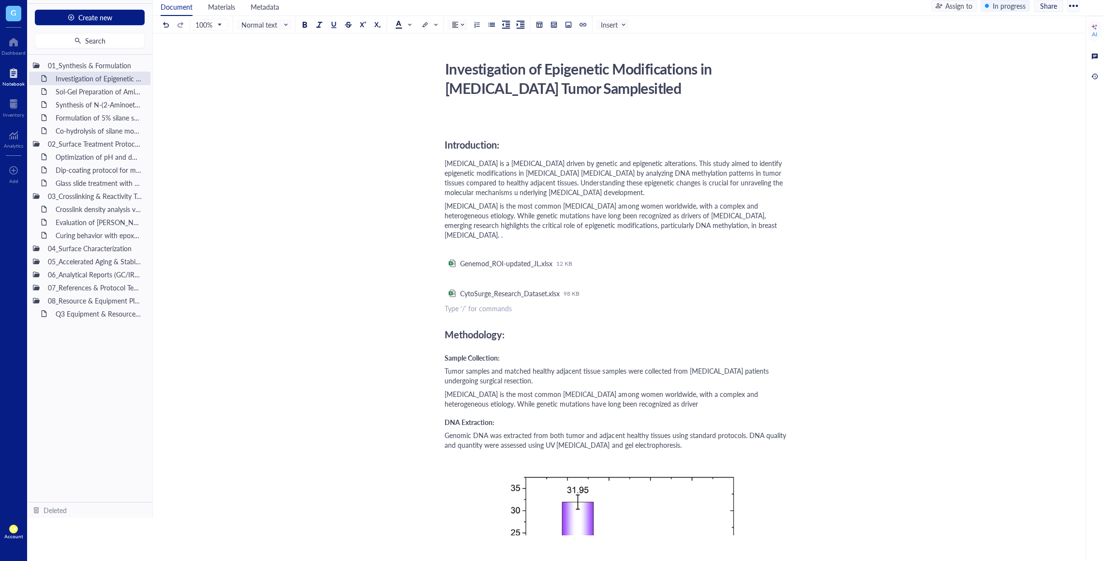
click at [550, 289] on div "CytoSurge_Research_Dataset.xlsx" at bounding box center [510, 293] width 100 height 9
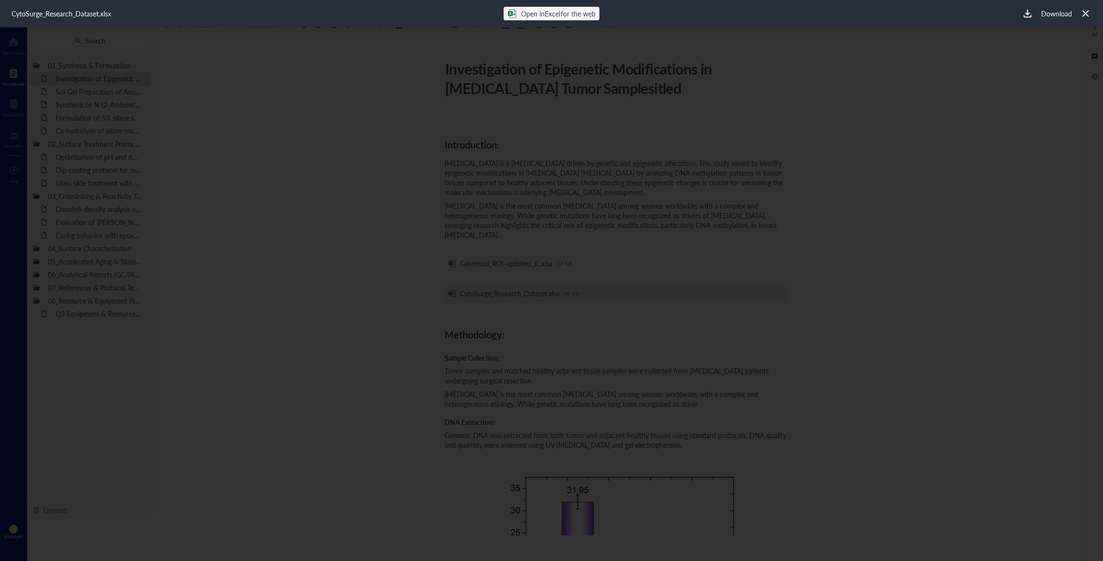
click at [1091, 15] on div at bounding box center [1085, 13] width 15 height 15
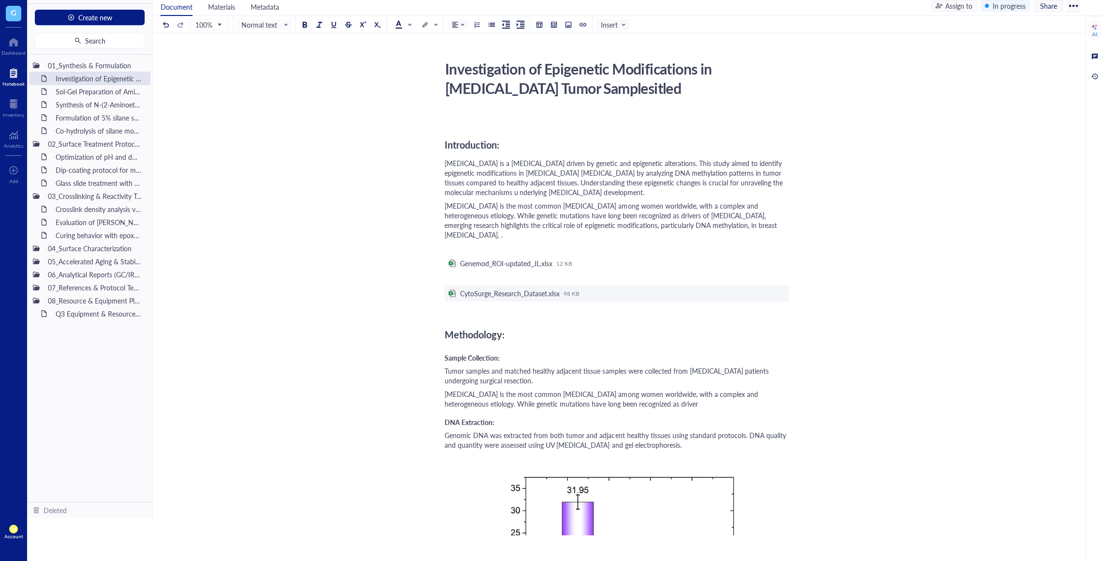
click at [626, 325] on div "Methodology:" at bounding box center [617, 334] width 345 height 19
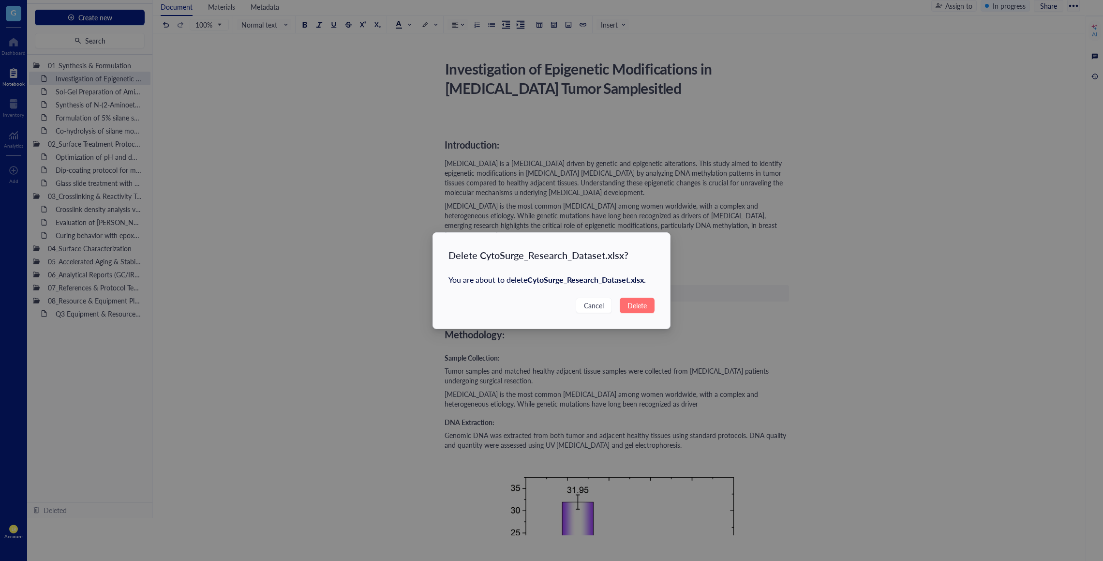
click at [644, 298] on button "Delete" at bounding box center [637, 305] width 35 height 15
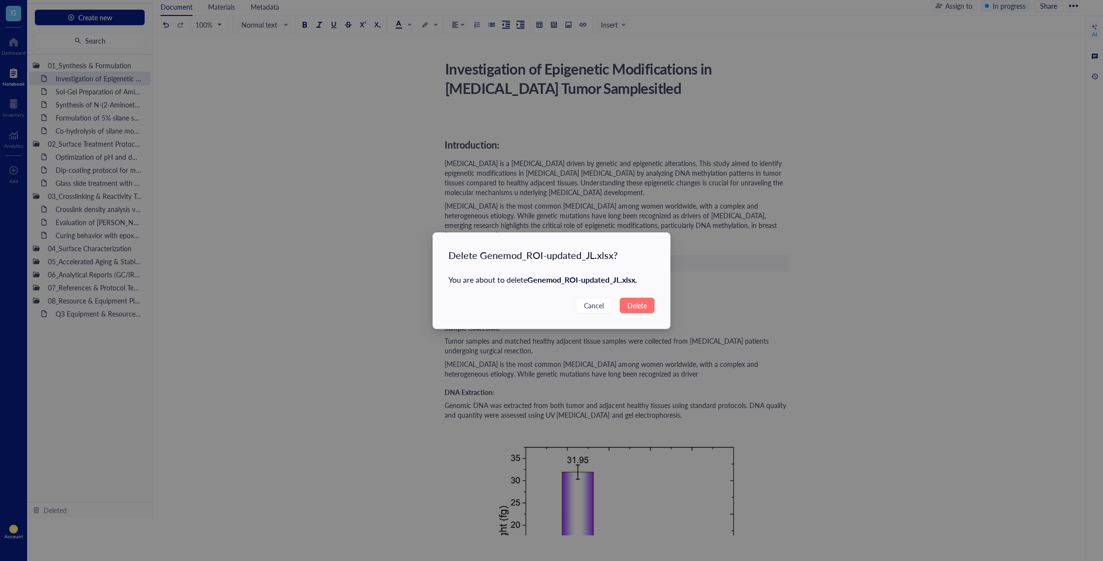
click at [624, 301] on button "Delete" at bounding box center [637, 305] width 35 height 15
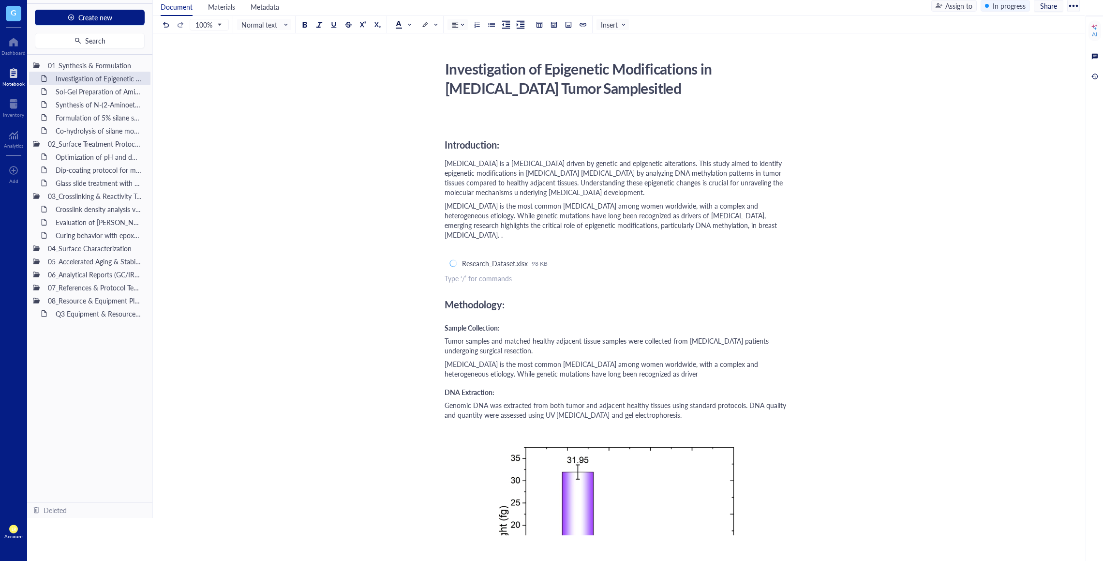
click at [518, 295] on div "Methodology:" at bounding box center [617, 304] width 345 height 19
click at [501, 259] on div "Research_Dataset.xlsx" at bounding box center [493, 263] width 66 height 9
